Goal: Transaction & Acquisition: Purchase product/service

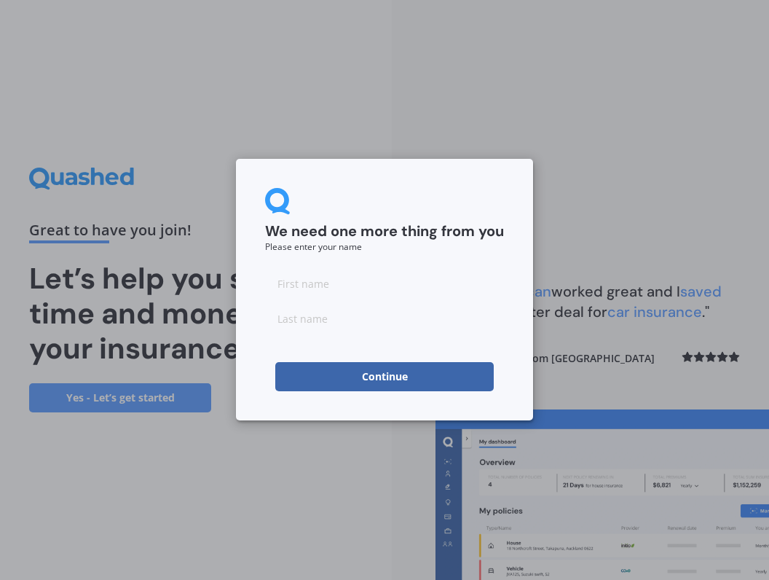
click at [384, 378] on button "Continue" at bounding box center [384, 376] width 219 height 29
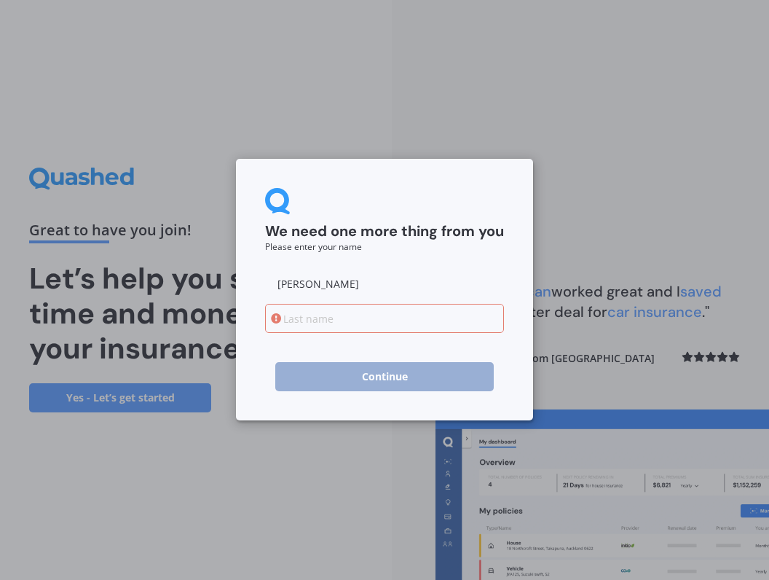
type input "[PERSON_NAME]"
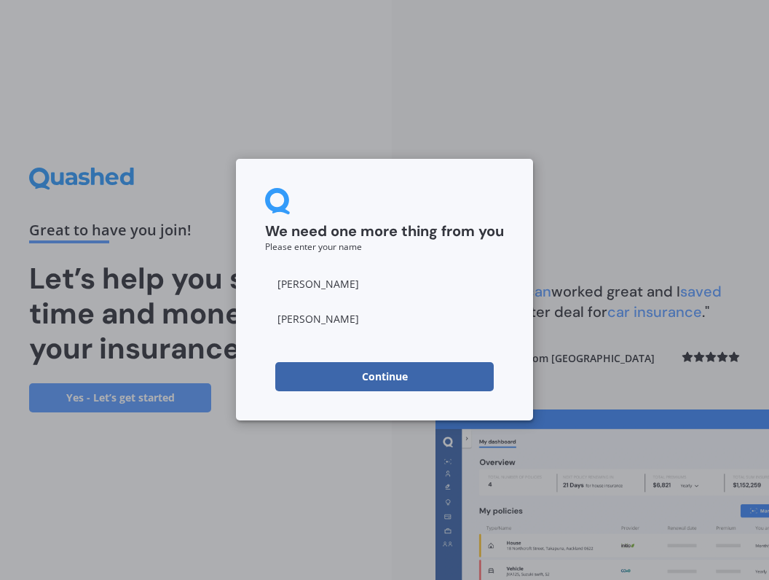
type input "[PERSON_NAME]"
click at [414, 374] on button "Continue" at bounding box center [384, 376] width 219 height 29
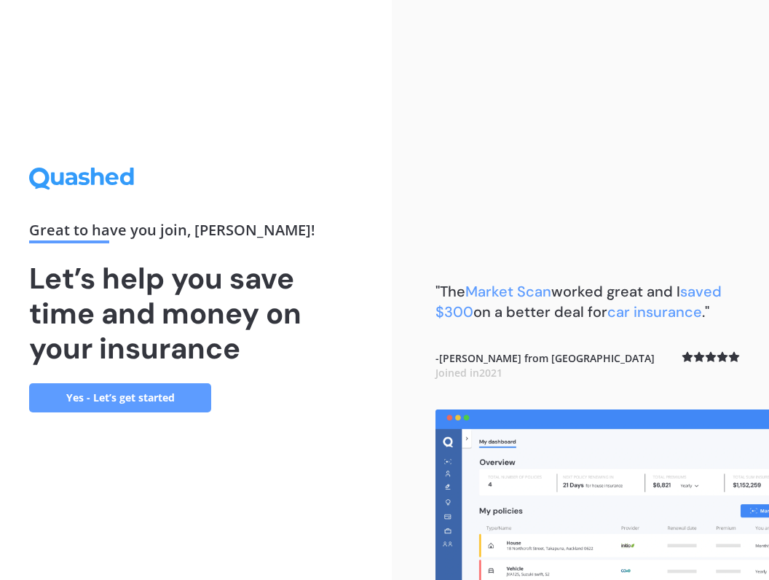
click at [113, 398] on link "Yes - Let’s get started" at bounding box center [120, 397] width 182 height 29
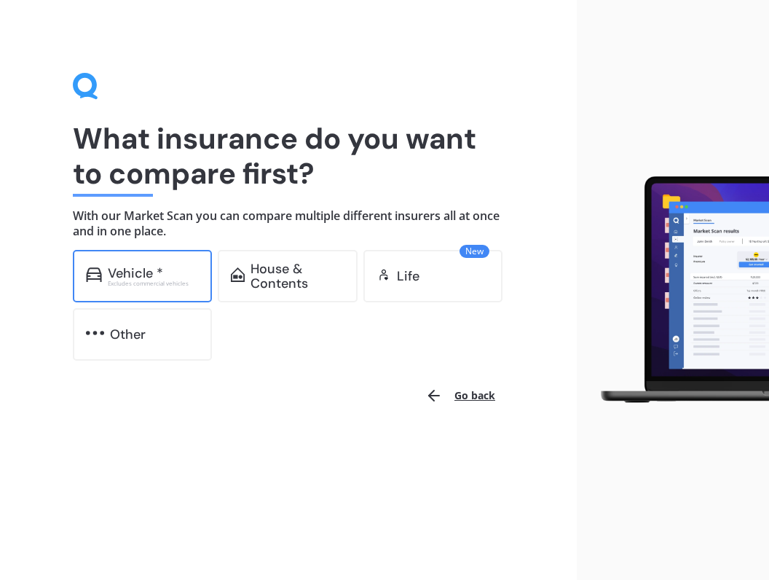
click at [143, 293] on div "Vehicle * Excludes commercial vehicles" at bounding box center [142, 276] width 139 height 52
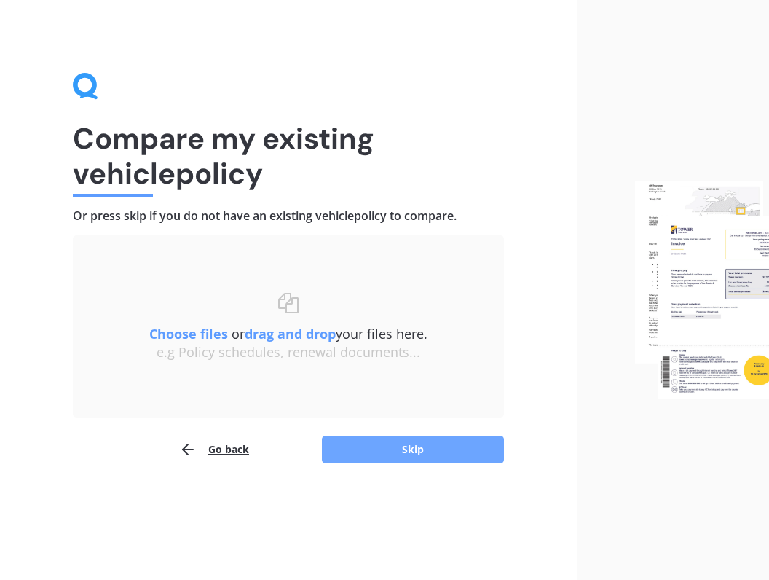
click at [409, 451] on button "Skip" at bounding box center [413, 450] width 182 height 28
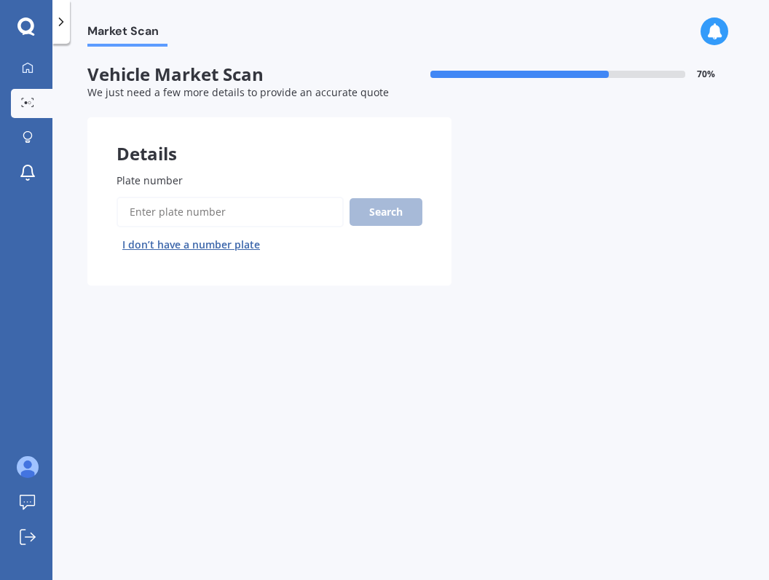
click at [248, 204] on input "Plate number" at bounding box center [230, 212] width 227 height 31
type input "NSF812"
click at [401, 216] on button "Search" at bounding box center [386, 212] width 73 height 28
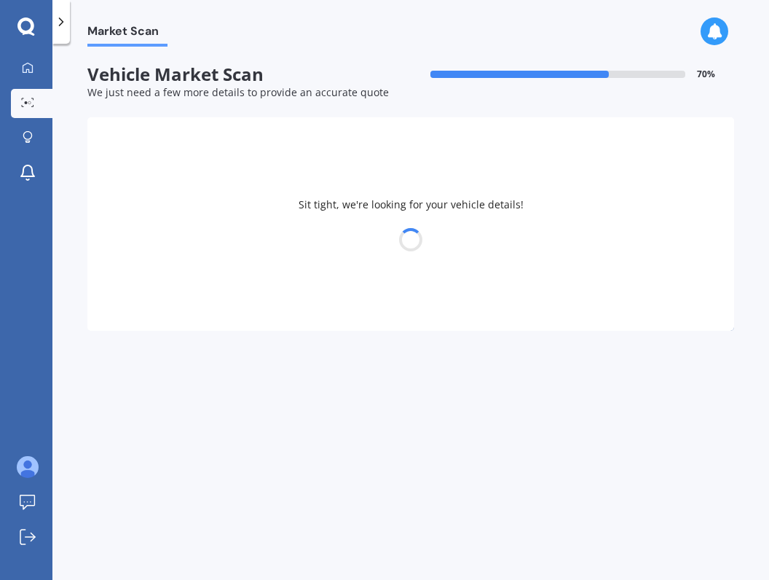
select select "TESLA"
select select "3"
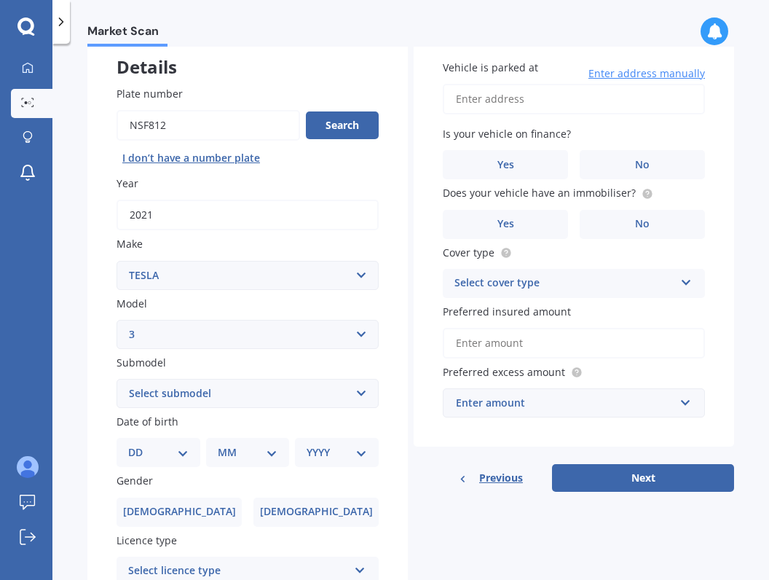
scroll to position [94, 0]
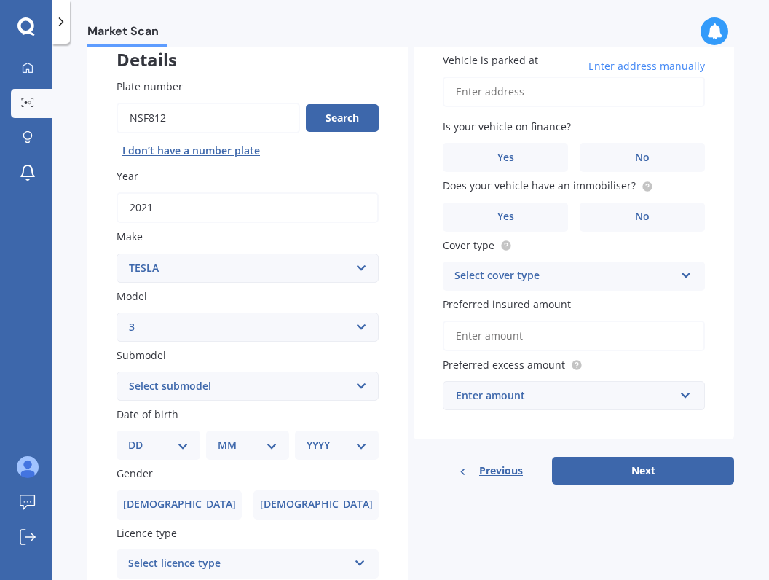
select select "EV"
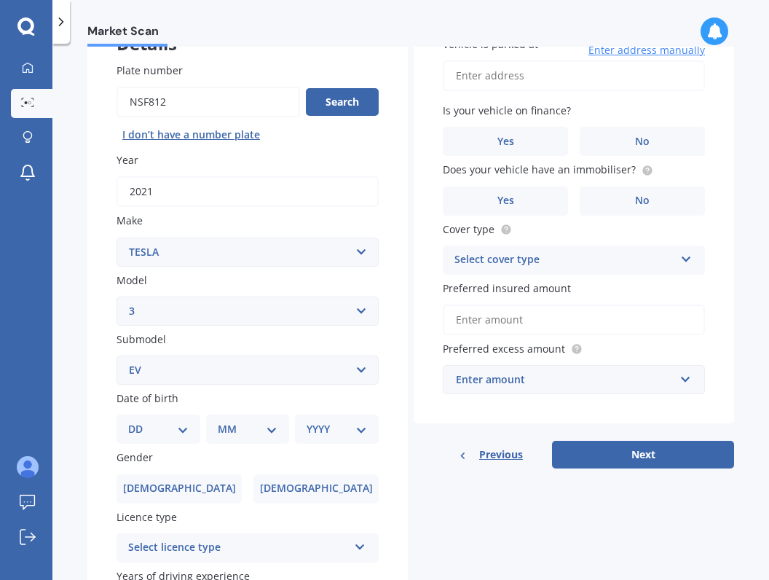
scroll to position [116, 0]
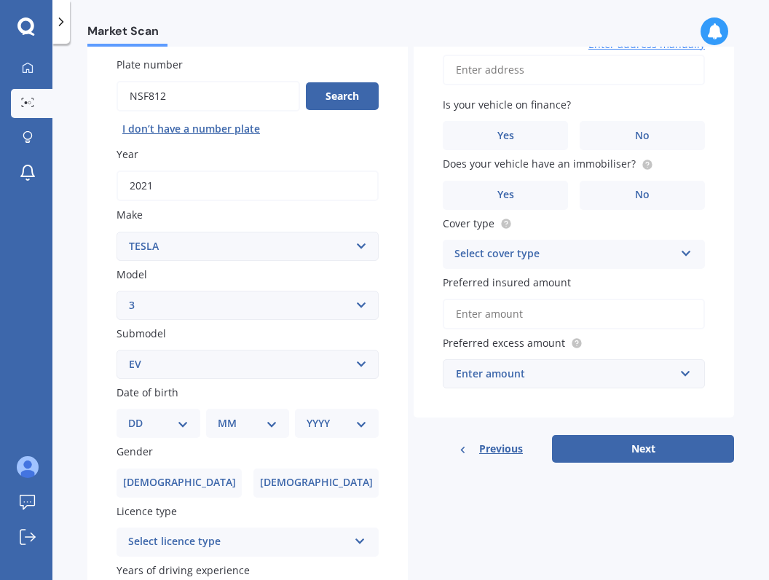
select select "17"
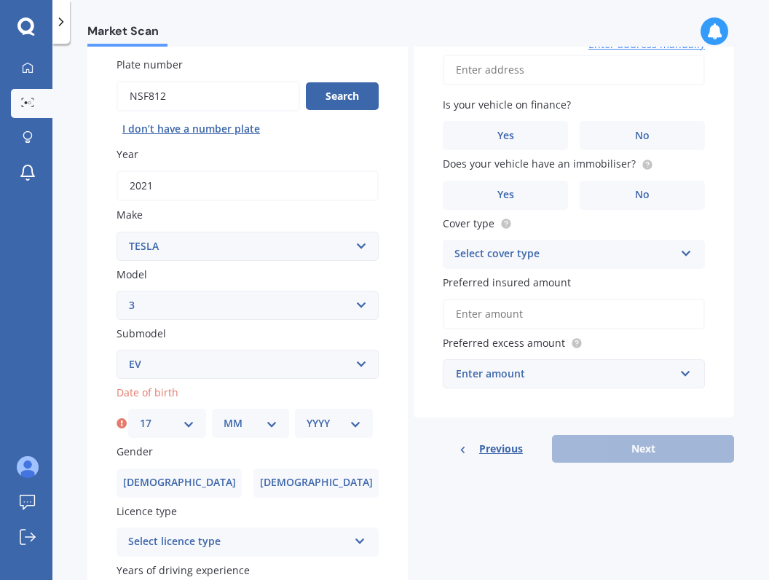
click at [230, 432] on div "MM 01 02 03 04 05 06 07 08 09 10 11 12" at bounding box center [251, 423] width 78 height 29
select select "10"
click at [323, 429] on div "YYYY 2025 2024 2023 2022 2021 2020 2019 2018 2017 2016 2015 2014 2013 2012 2011…" at bounding box center [334, 423] width 78 height 29
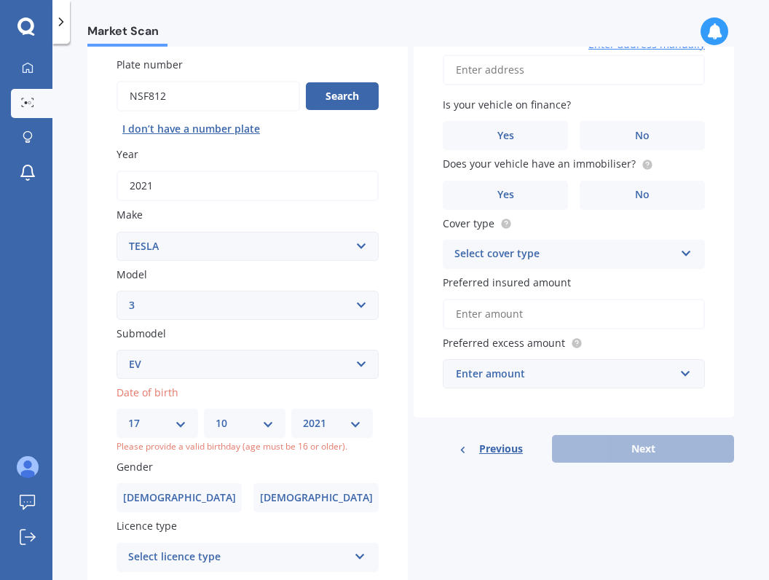
select select "1975"
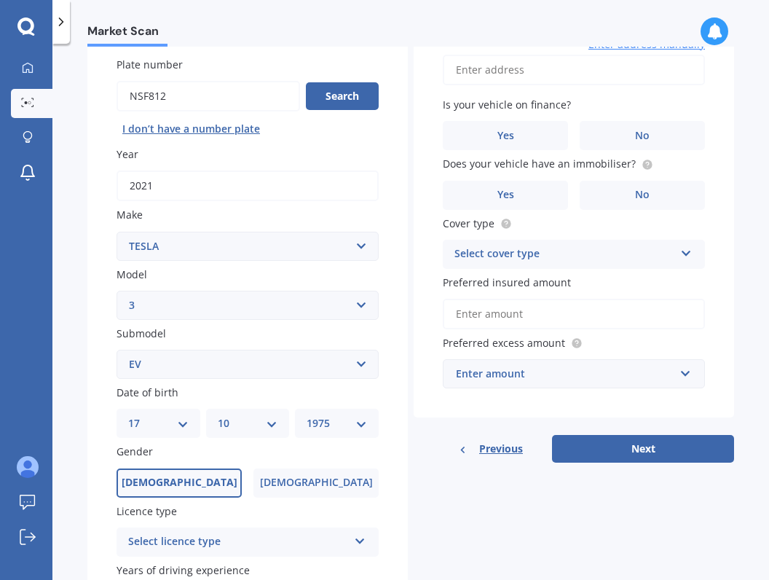
click at [204, 476] on label "[DEMOGRAPHIC_DATA]" at bounding box center [179, 482] width 125 height 29
click at [0, 0] on input "[DEMOGRAPHIC_DATA]" at bounding box center [0, 0] width 0 height 0
click at [213, 534] on div "Select licence type" at bounding box center [238, 541] width 220 height 17
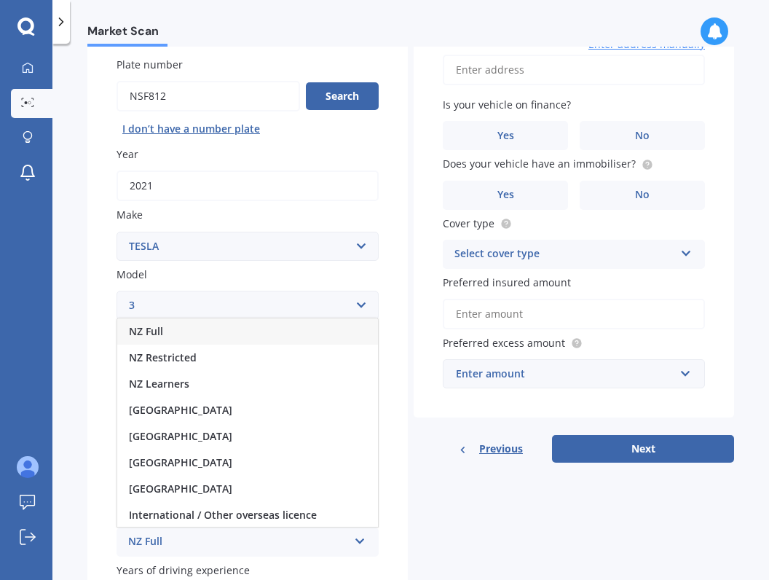
click at [202, 328] on div "NZ Full" at bounding box center [247, 331] width 261 height 26
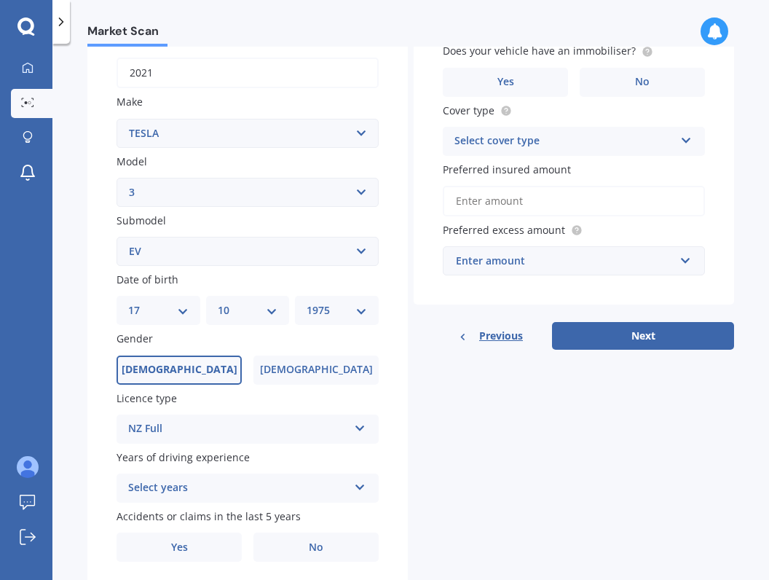
scroll to position [233, 0]
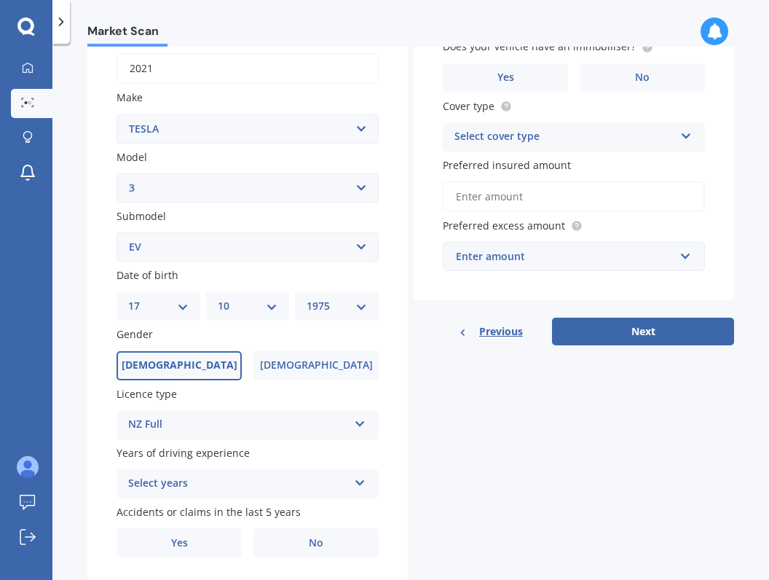
click at [200, 476] on div "Select years" at bounding box center [238, 483] width 220 height 17
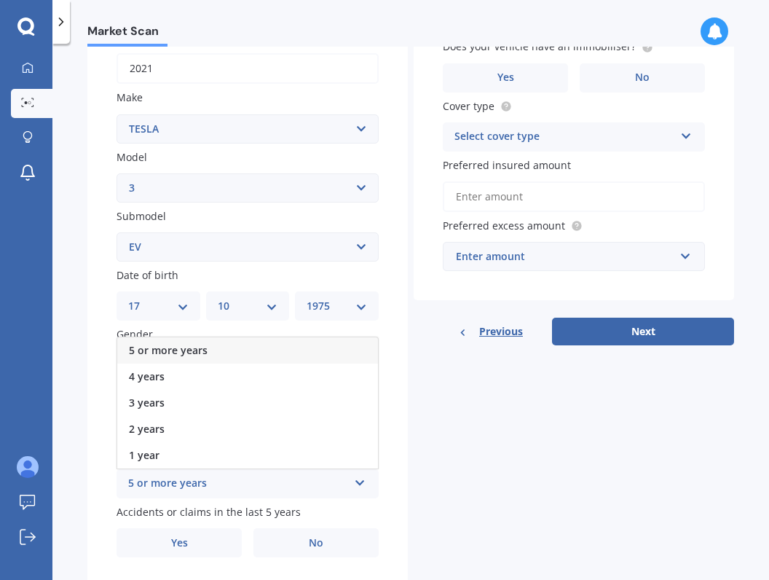
click at [218, 347] on div "5 or more years" at bounding box center [247, 350] width 261 height 26
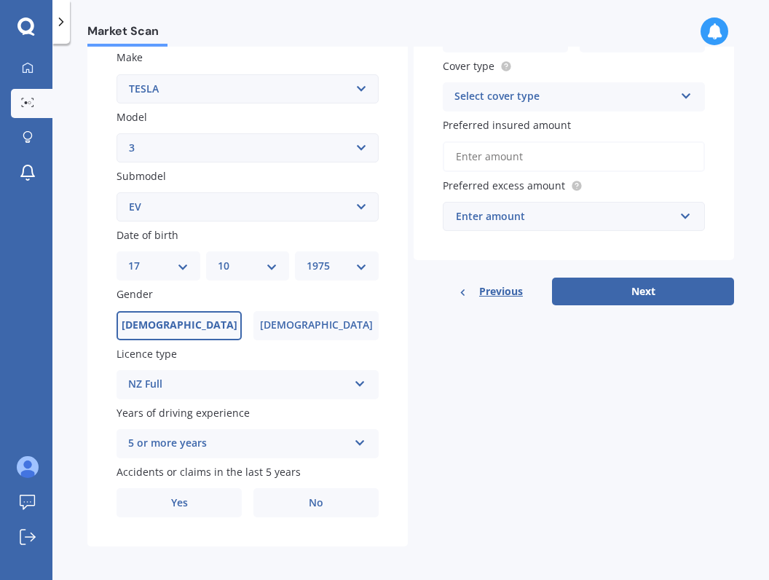
scroll to position [272, 0]
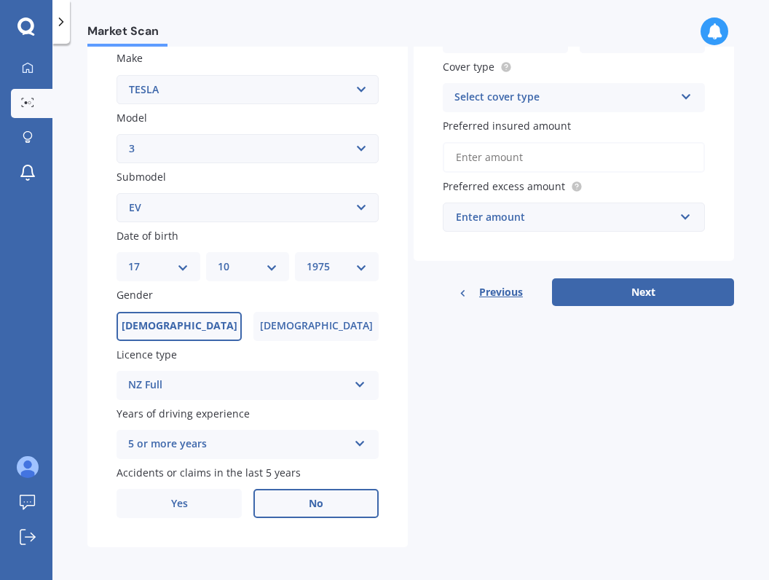
click at [288, 495] on label "No" at bounding box center [315, 503] width 125 height 29
click at [0, 0] on input "No" at bounding box center [0, 0] width 0 height 0
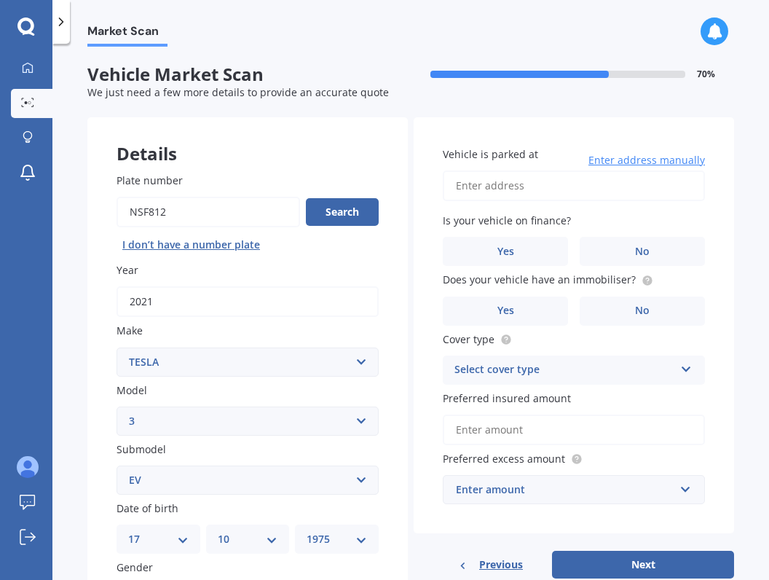
scroll to position [0, 0]
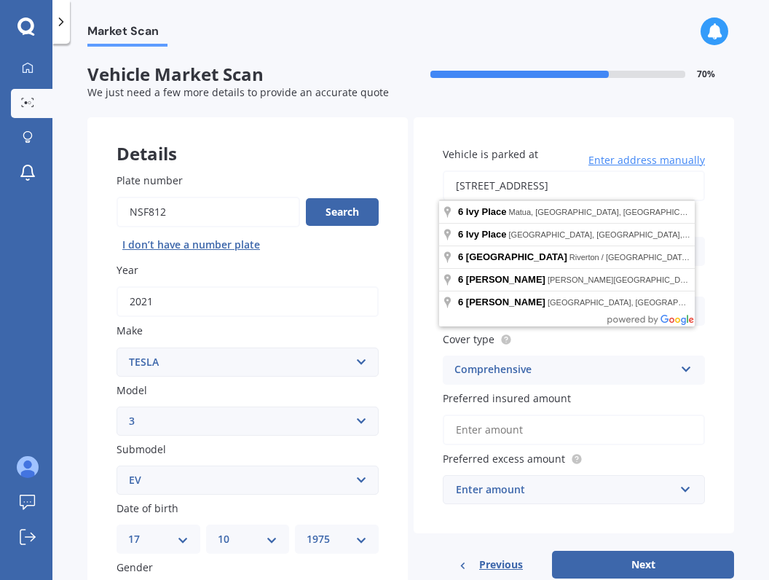
click at [552, 177] on input "[STREET_ADDRESS]" at bounding box center [574, 185] width 262 height 31
type input "[STREET_ADDRESS]"
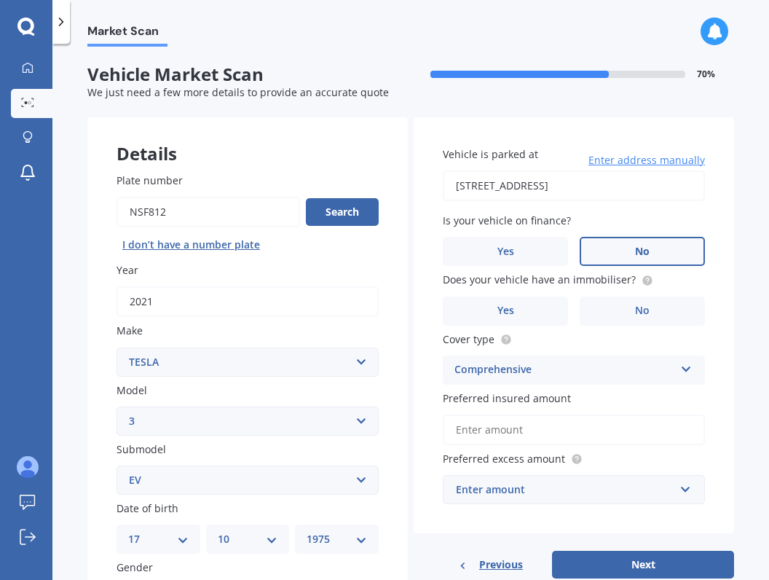
click at [620, 246] on label "No" at bounding box center [642, 251] width 125 height 29
click at [0, 0] on input "No" at bounding box center [0, 0] width 0 height 0
click at [619, 312] on label "No" at bounding box center [642, 310] width 125 height 29
click at [0, 0] on input "No" at bounding box center [0, 0] width 0 height 0
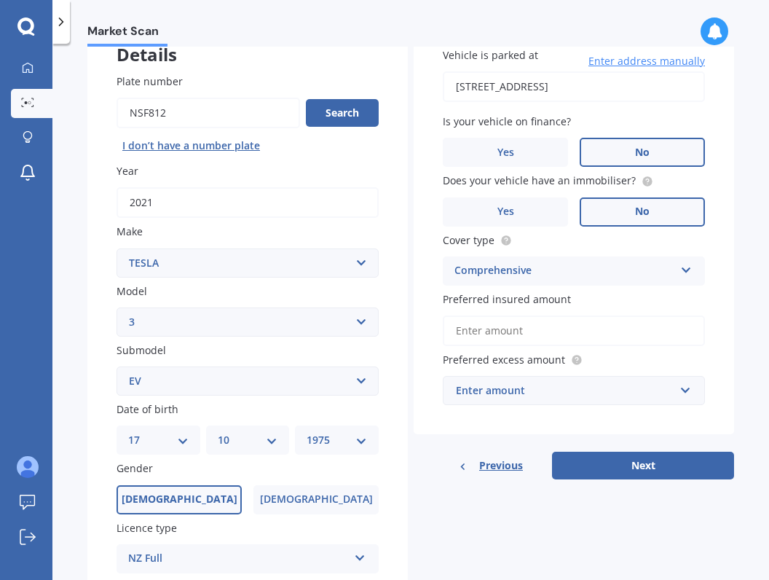
scroll to position [108, 0]
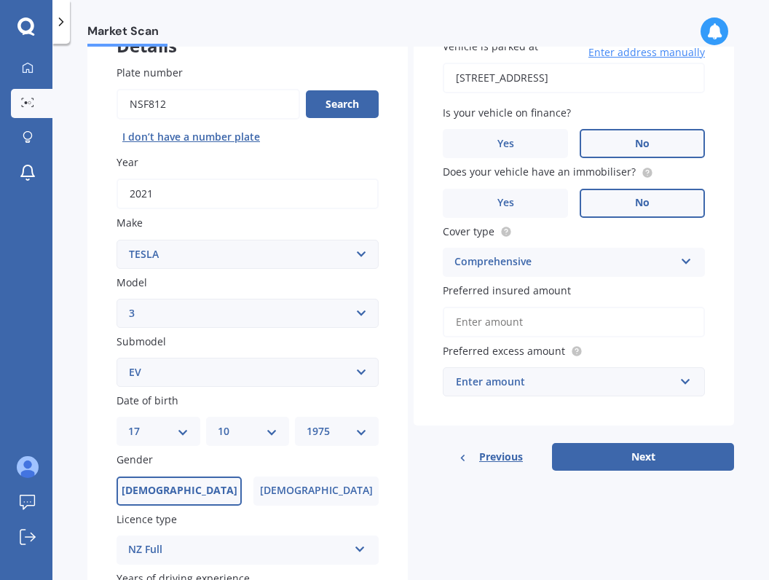
click at [602, 307] on input "Preferred insured amount" at bounding box center [574, 322] width 262 height 31
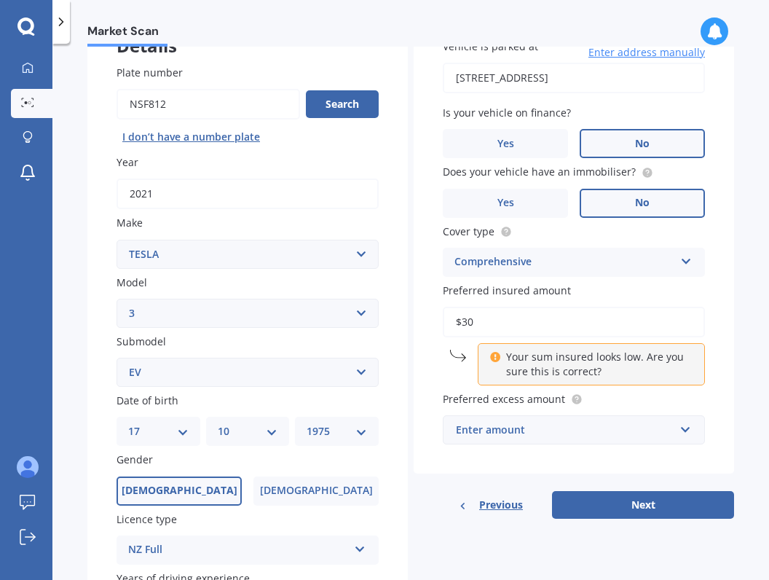
type input "$3"
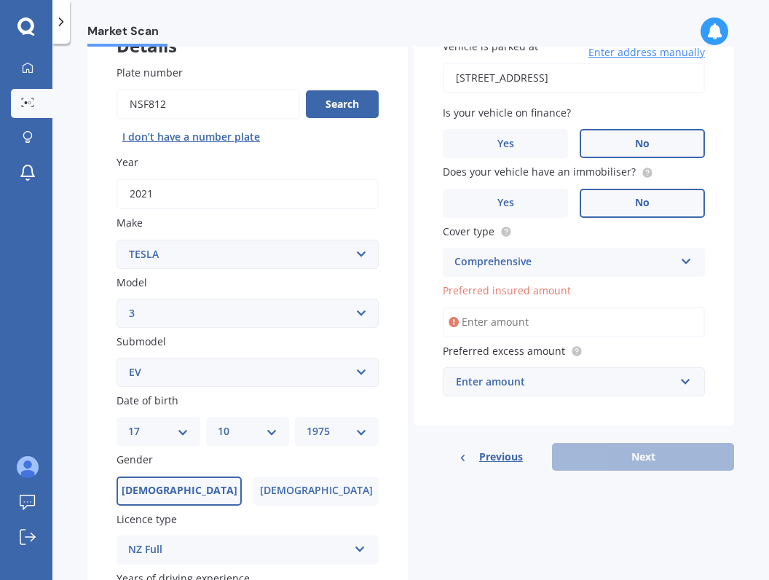
scroll to position [0, 0]
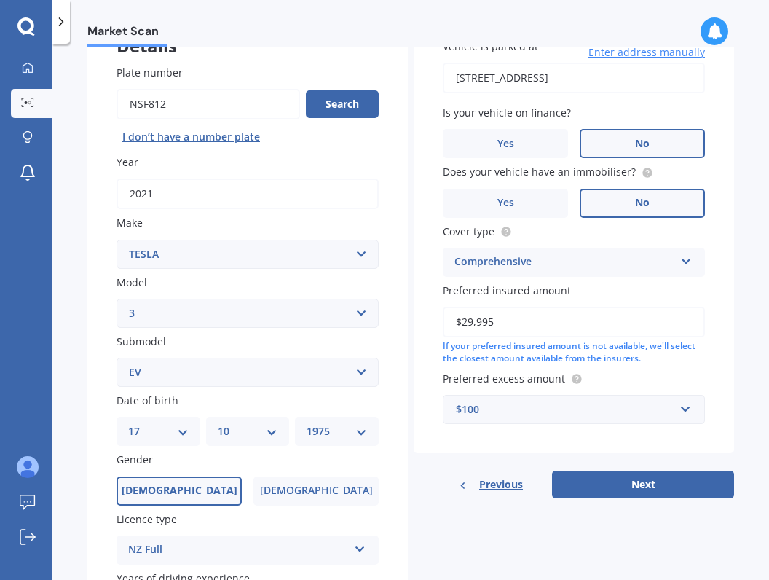
click at [716, 263] on div "Vehicle is parked at [STREET_ADDRESS] Enter address manually Is your vehicle on…" at bounding box center [574, 231] width 320 height 444
drag, startPoint x: 541, startPoint y: 315, endPoint x: 263, endPoint y: 302, distance: 278.5
click at [263, 302] on div "Details Plate number Search I don’t have a number plate Year [DATE] Make Select…" at bounding box center [410, 360] width 647 height 703
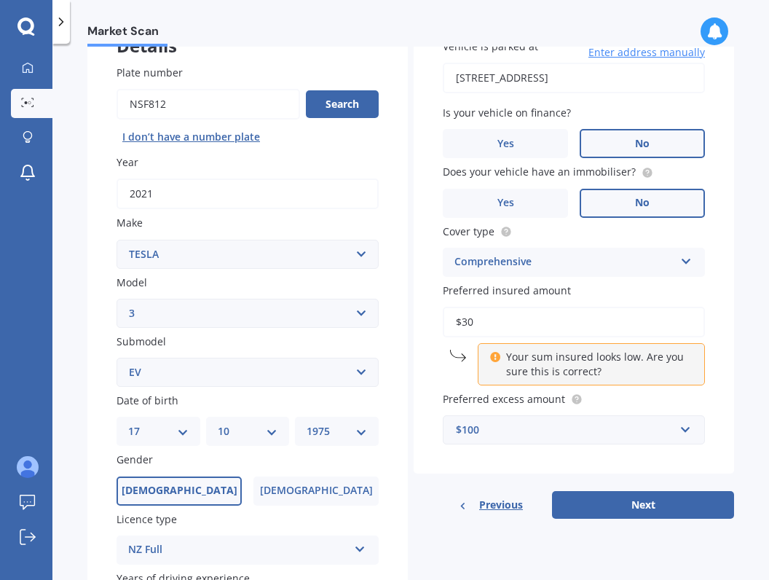
type input "$3"
type input "$29,995"
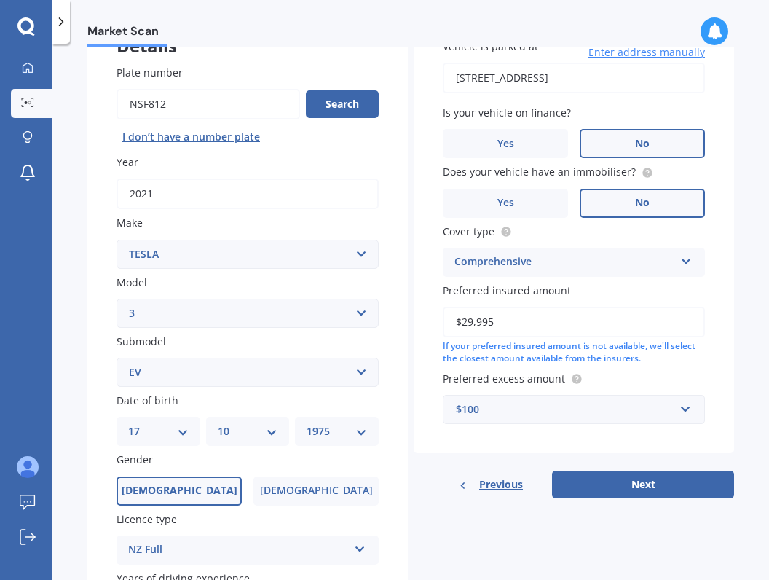
click at [693, 362] on div "Vehicle is parked at [STREET_ADDRESS] Enter address manually Is your vehicle on…" at bounding box center [574, 231] width 320 height 444
click at [666, 406] on div "$100" at bounding box center [565, 409] width 219 height 16
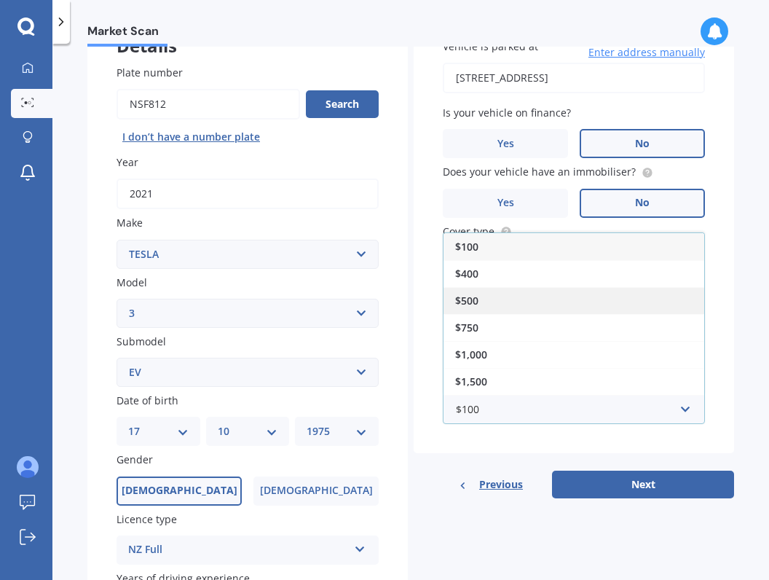
click at [578, 301] on div "$500" at bounding box center [574, 300] width 261 height 27
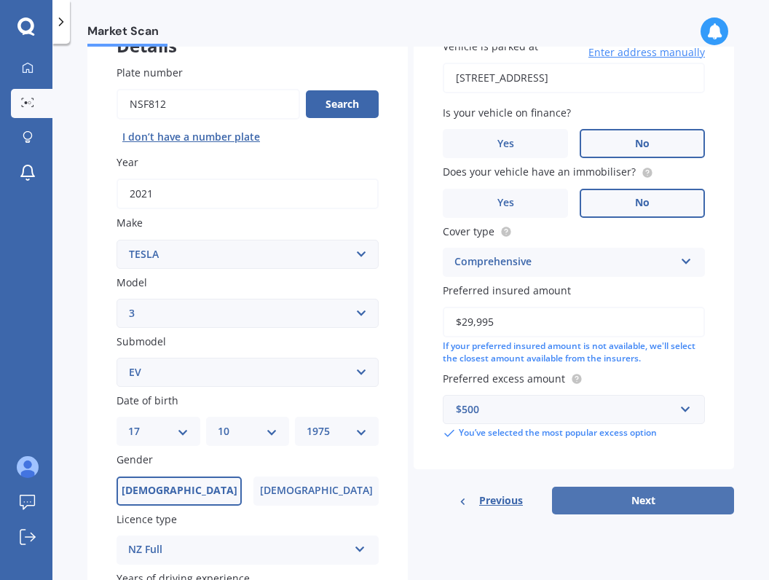
click at [628, 500] on button "Next" at bounding box center [643, 501] width 182 height 28
select select "17"
select select "10"
select select "1975"
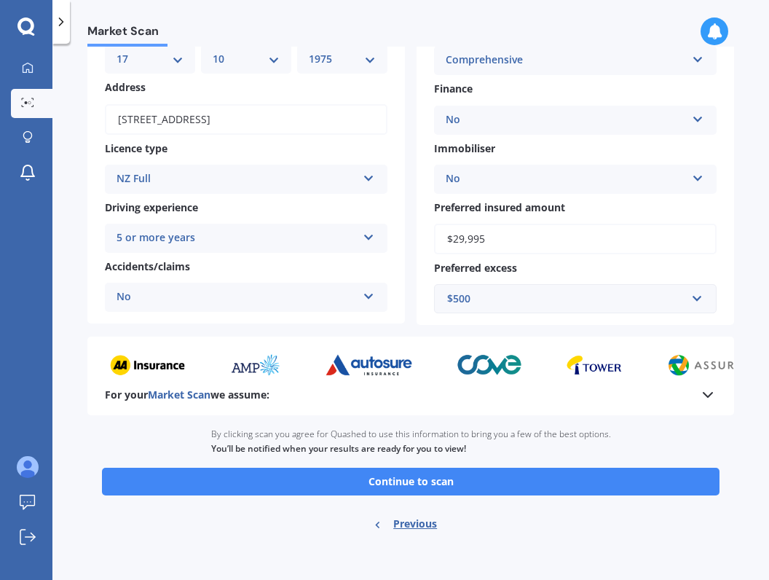
scroll to position [167, 0]
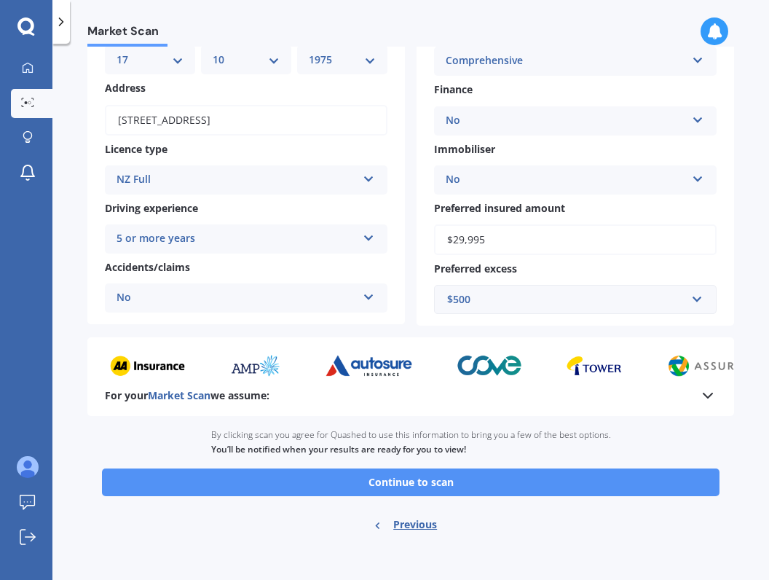
click at [512, 474] on button "Continue to scan" at bounding box center [411, 482] width 618 height 28
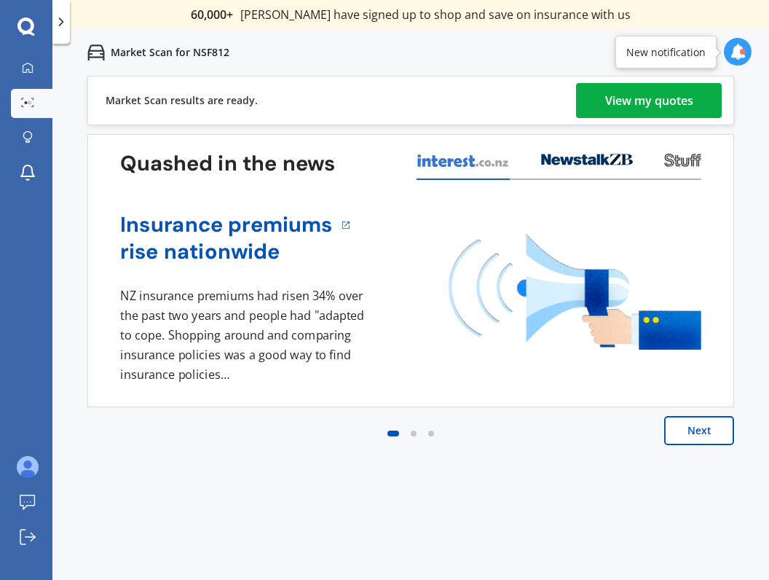
click at [674, 104] on div "View my quotes" at bounding box center [649, 100] width 88 height 35
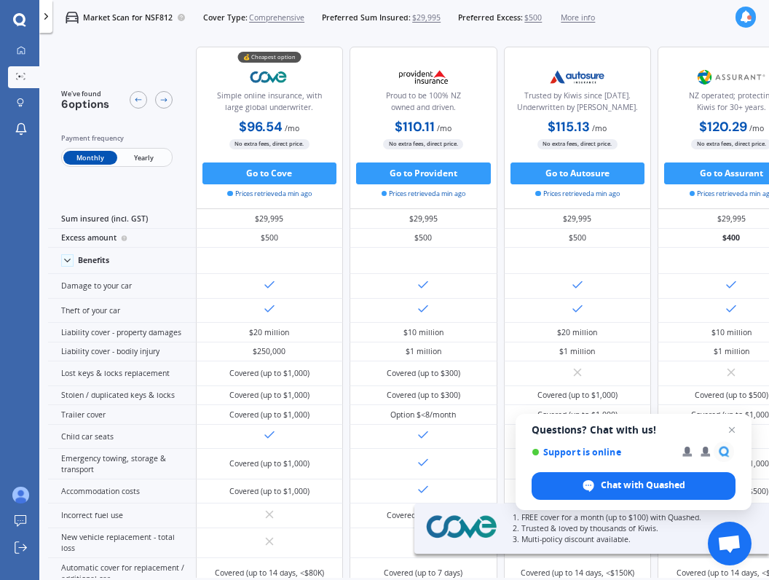
click at [149, 163] on span "Yearly" at bounding box center [143, 158] width 53 height 15
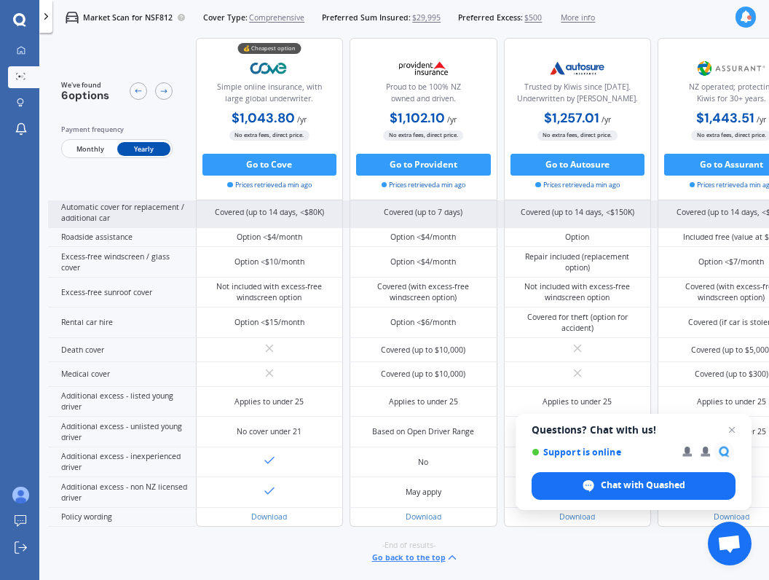
scroll to position [584, 0]
